Goal: Check status: Check status

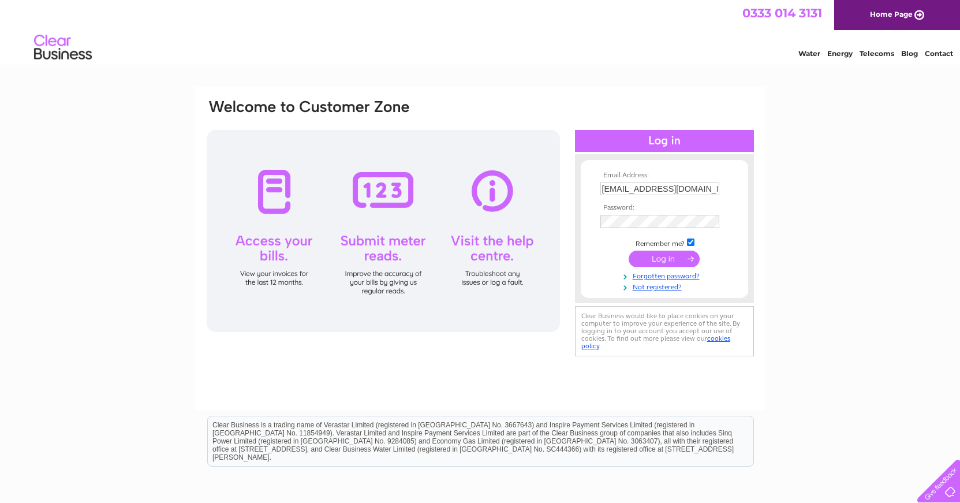
click at [668, 138] on div at bounding box center [664, 141] width 179 height 22
click at [662, 257] on input "submit" at bounding box center [663, 258] width 71 height 16
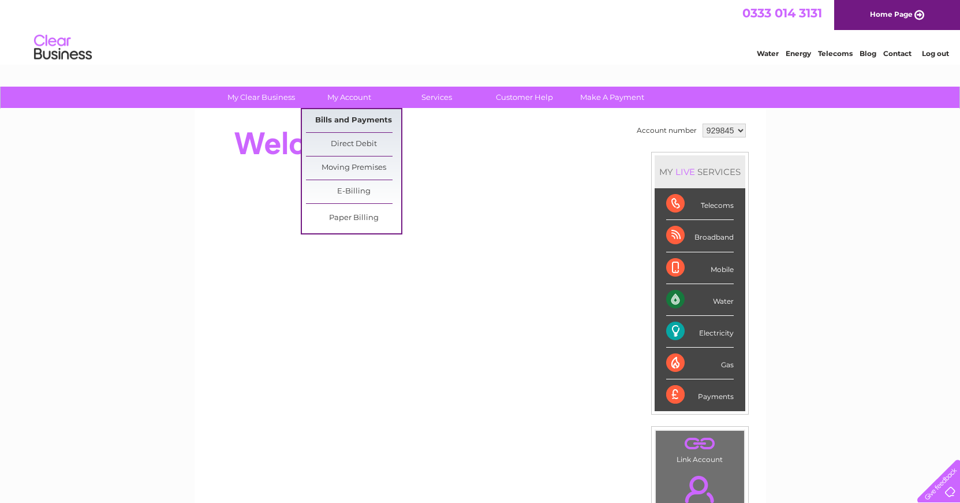
click at [358, 121] on link "Bills and Payments" at bounding box center [353, 120] width 95 height 23
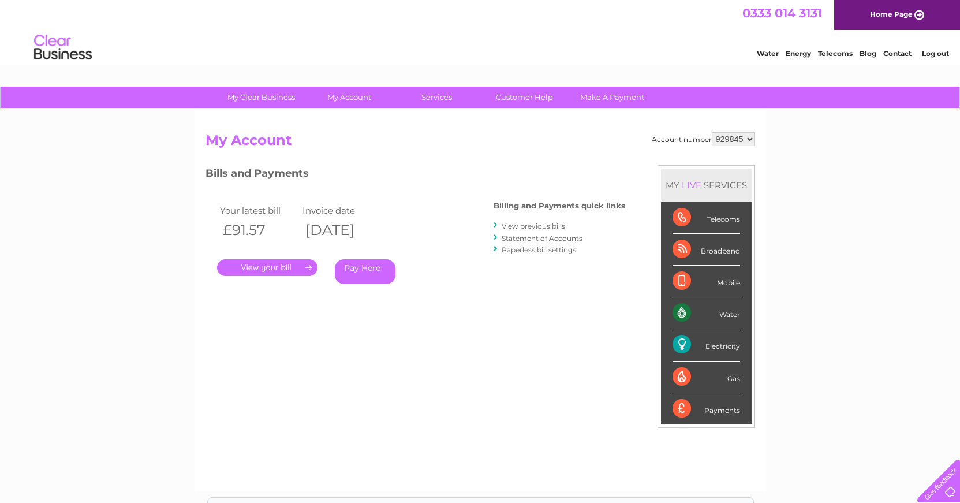
click at [275, 265] on link "." at bounding box center [267, 267] width 100 height 17
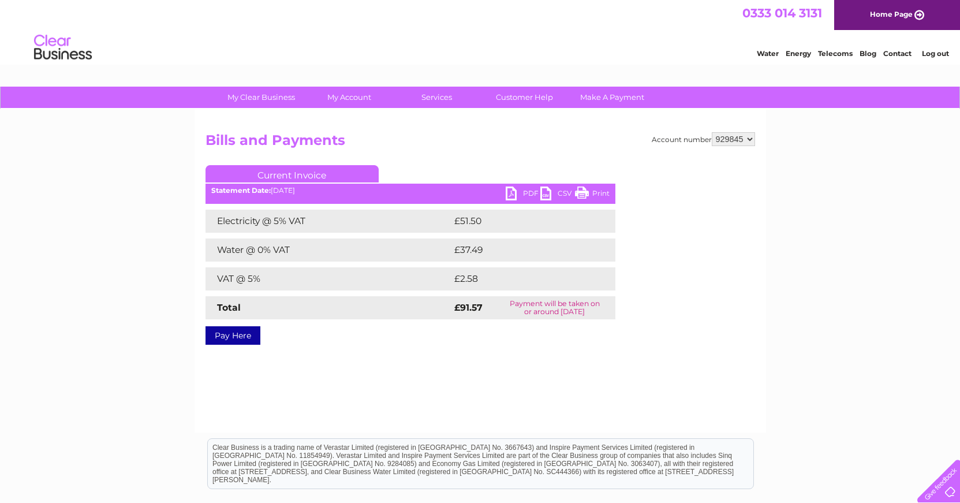
click at [522, 192] on link "PDF" at bounding box center [522, 194] width 35 height 17
click at [935, 54] on link "Log out" at bounding box center [935, 53] width 27 height 9
